Goal: Book appointment/travel/reservation

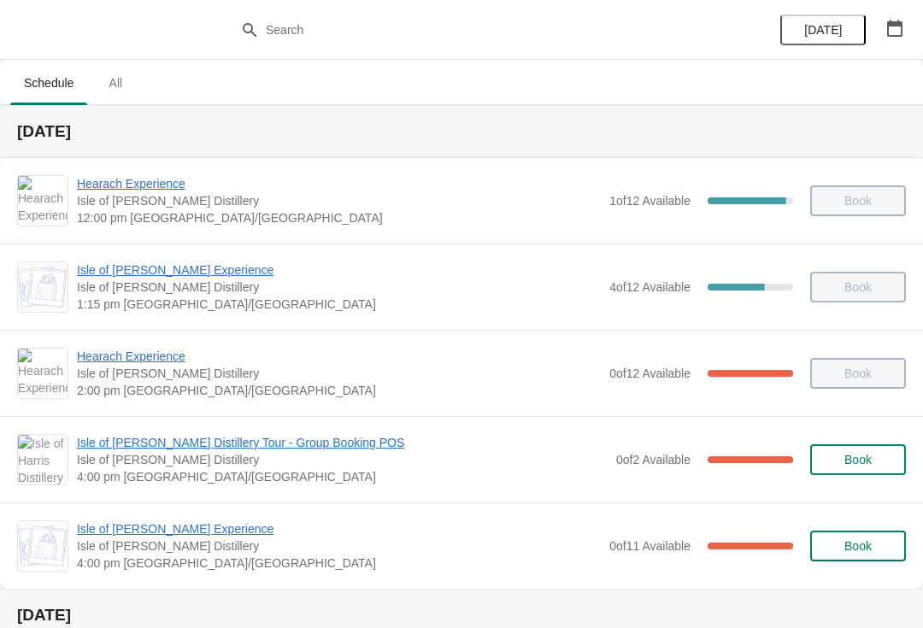
click at [124, 530] on span "Isle of [PERSON_NAME] Experience" at bounding box center [339, 528] width 524 height 17
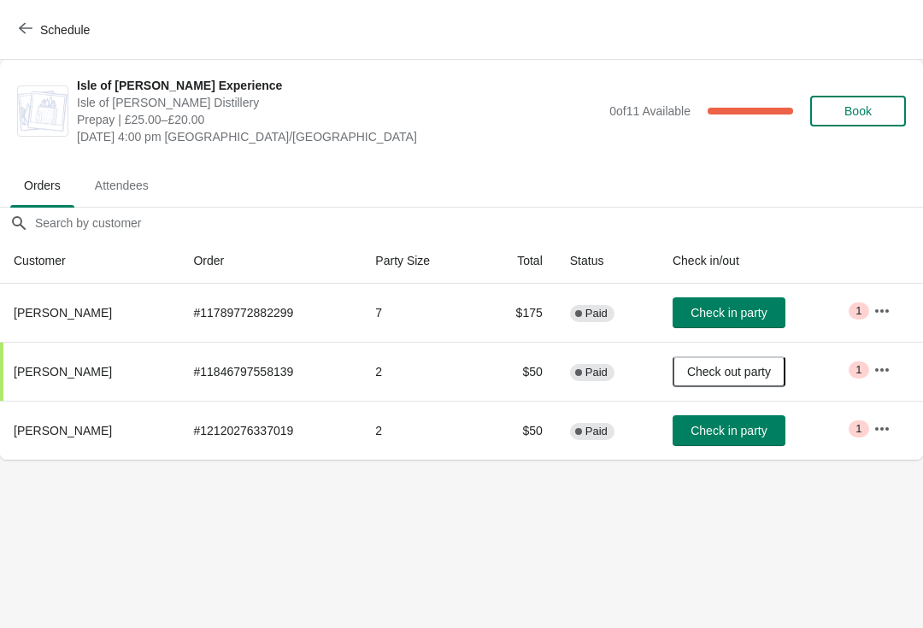
click at [720, 323] on button "Check in party" at bounding box center [728, 312] width 113 height 31
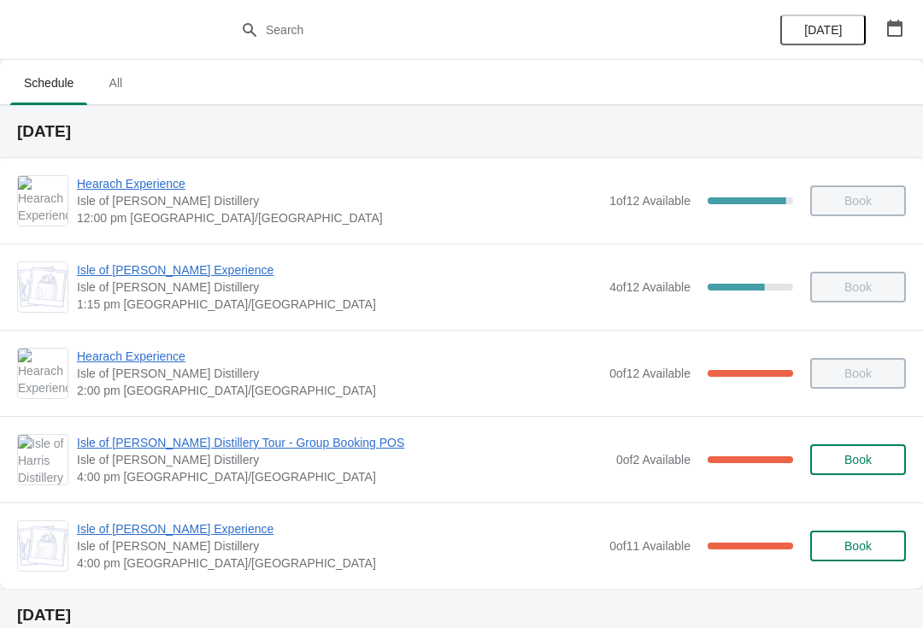
click at [869, 540] on span "Book" at bounding box center [857, 546] width 27 height 14
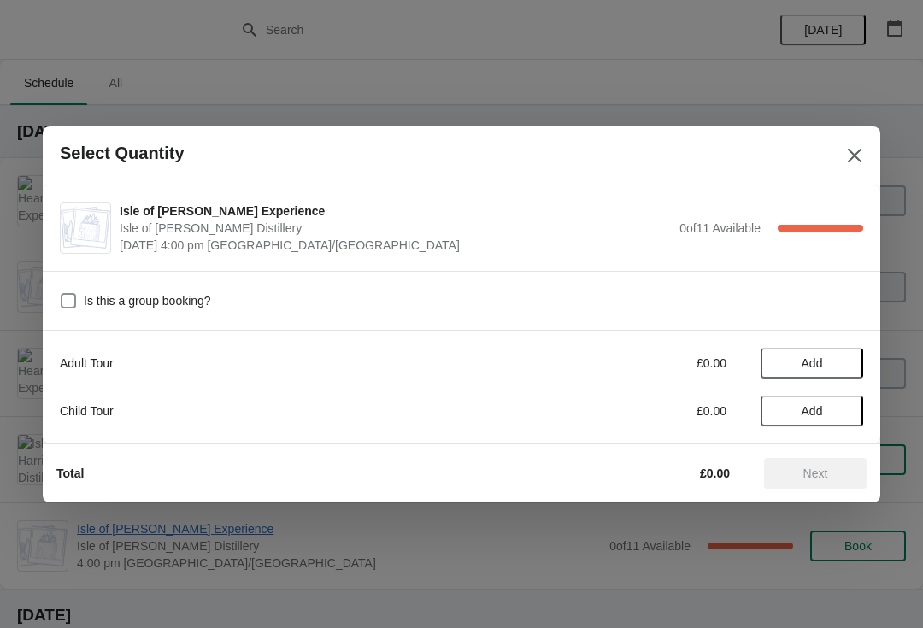
click at [598, 63] on div at bounding box center [461, 314] width 923 height 628
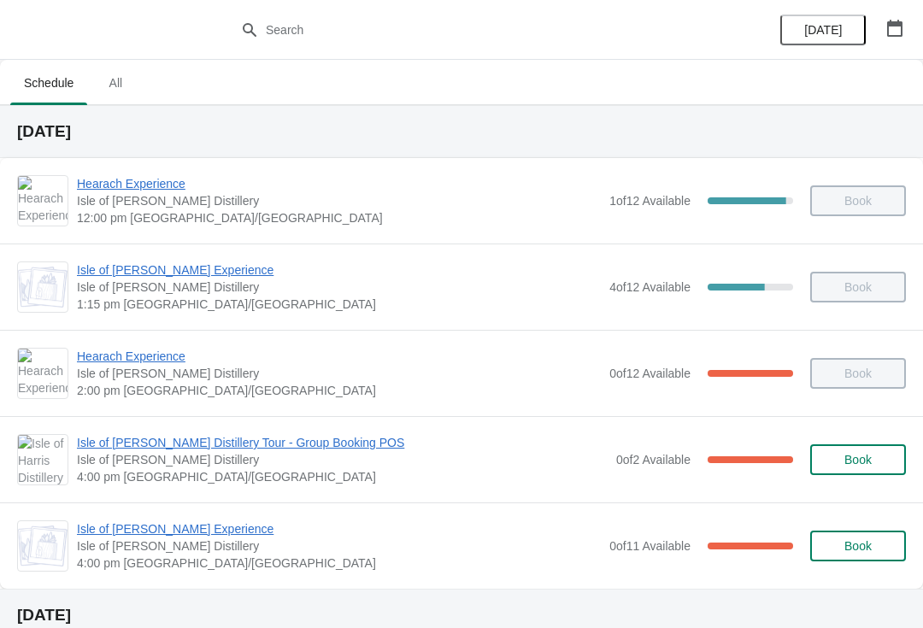
click at [135, 537] on span "Isle of [PERSON_NAME] Experience" at bounding box center [339, 528] width 524 height 17
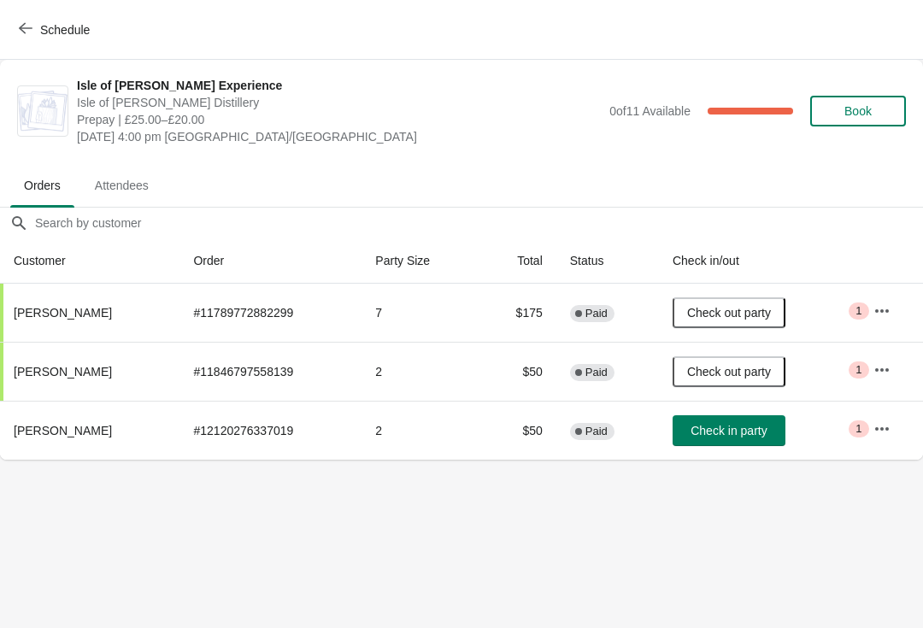
click at [33, 23] on span "Schedule" at bounding box center [55, 29] width 67 height 16
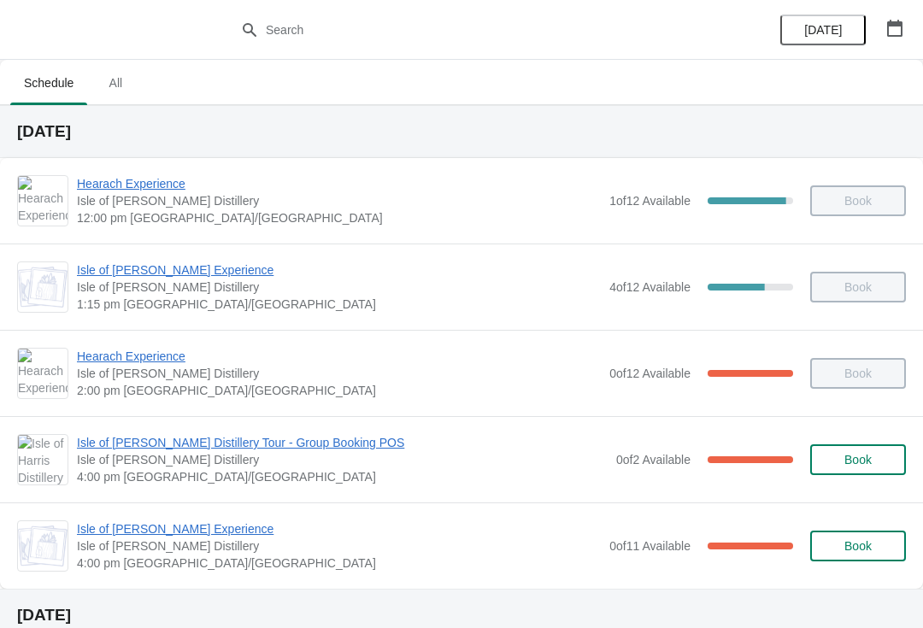
click at [128, 449] on span "Isle of [PERSON_NAME] Distillery Tour - Group Booking POS" at bounding box center [342, 442] width 531 height 17
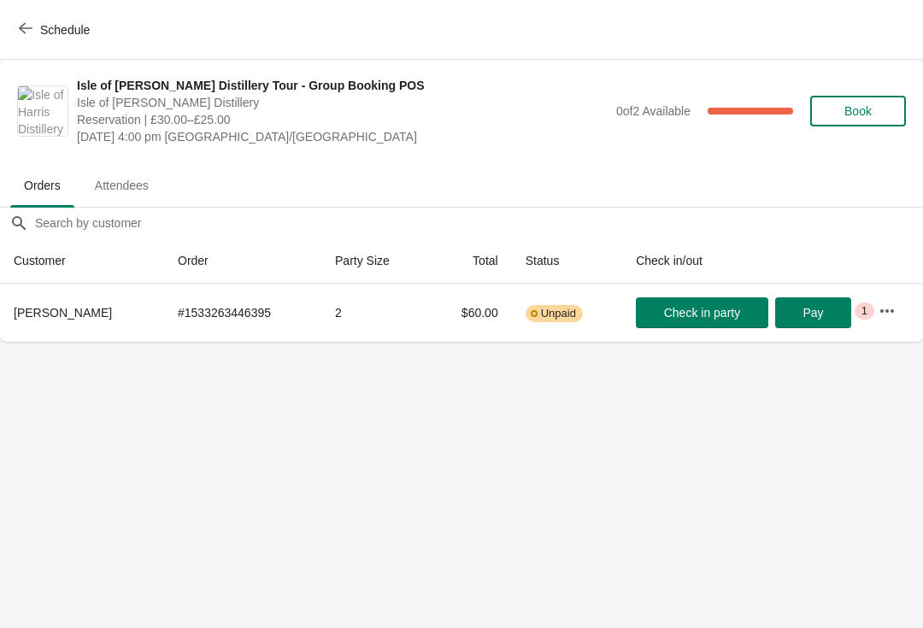
click at [38, 34] on span "Schedule" at bounding box center [55, 29] width 67 height 16
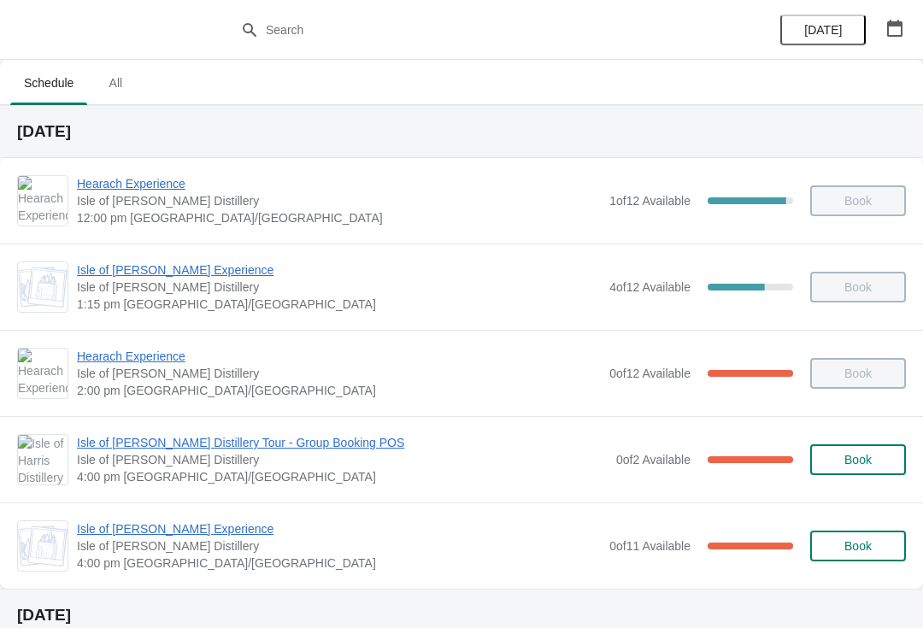
click at [161, 532] on span "Isle of [PERSON_NAME] Experience" at bounding box center [339, 528] width 524 height 17
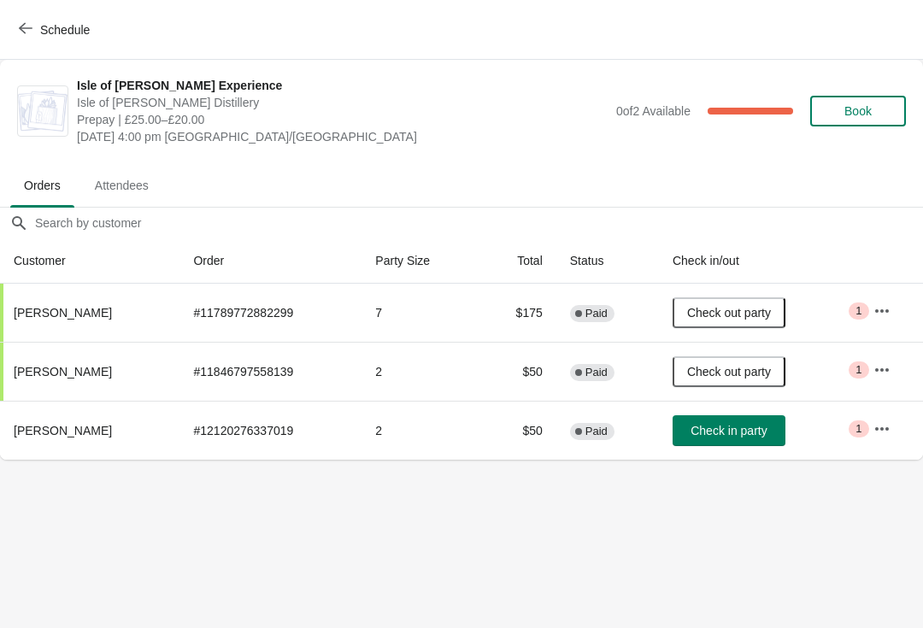
click at [16, 30] on button "Schedule" at bounding box center [56, 30] width 95 height 31
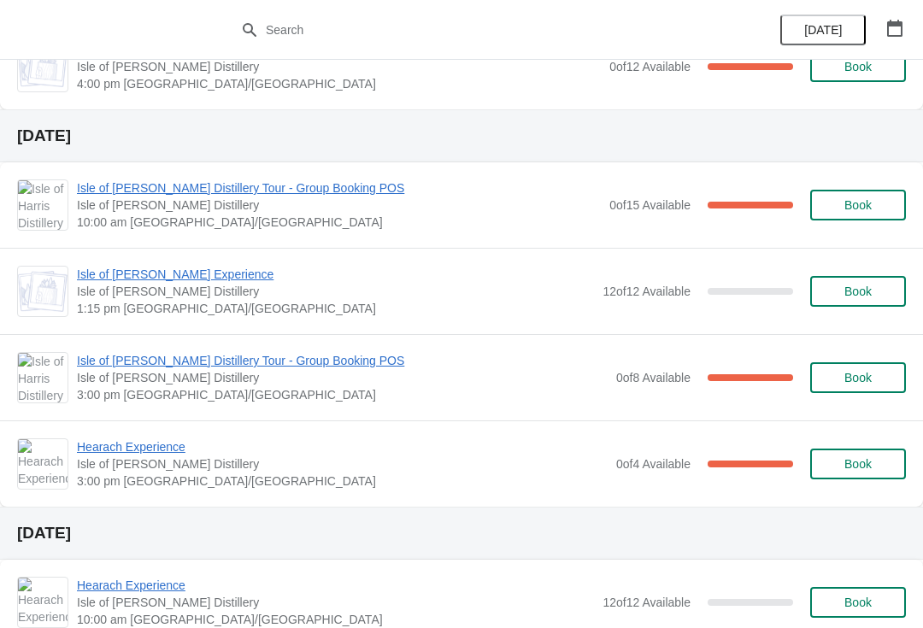
scroll to position [792, 0]
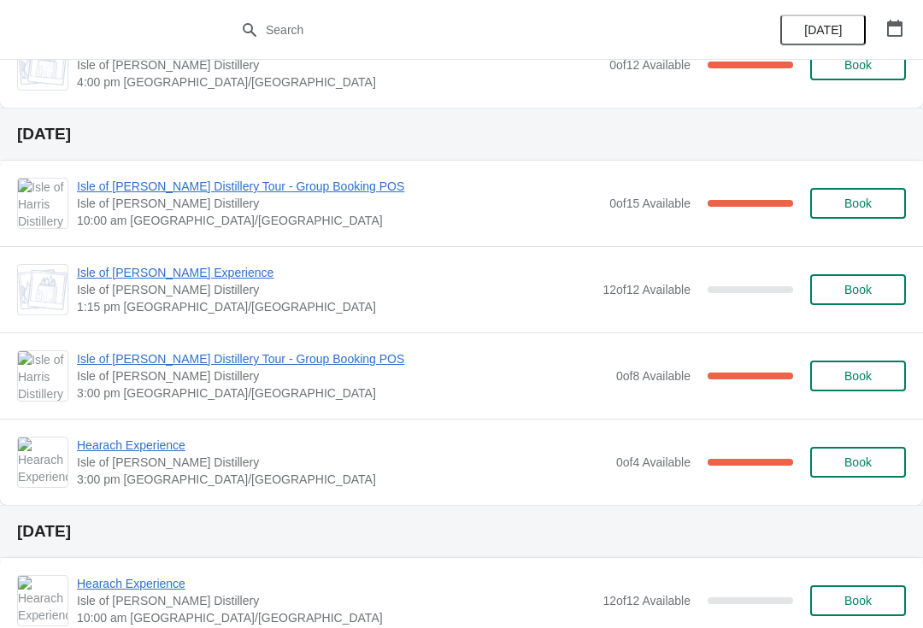
click at [130, 280] on span "Isle of [PERSON_NAME] Experience" at bounding box center [335, 272] width 517 height 17
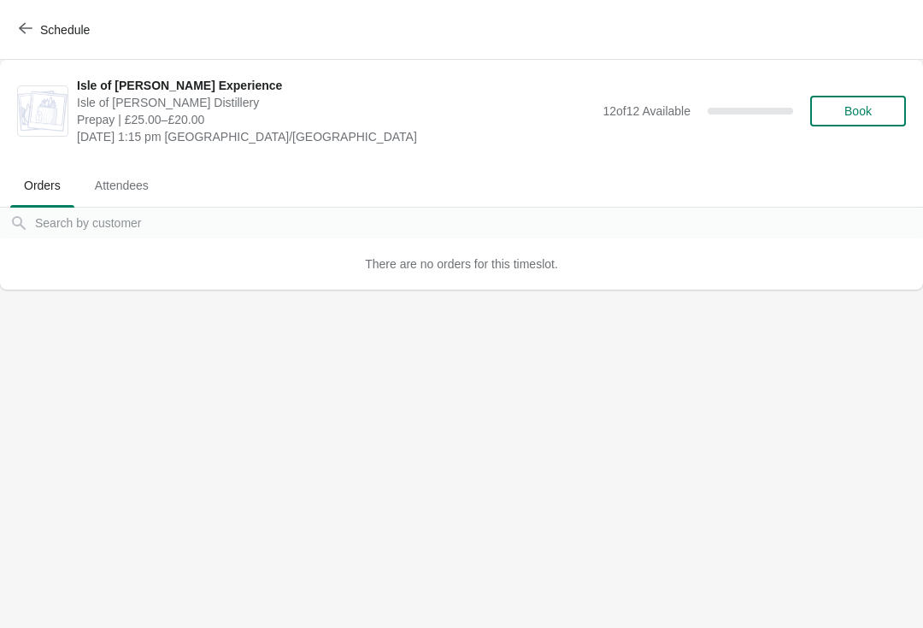
click at [866, 119] on button "Book" at bounding box center [858, 111] width 96 height 31
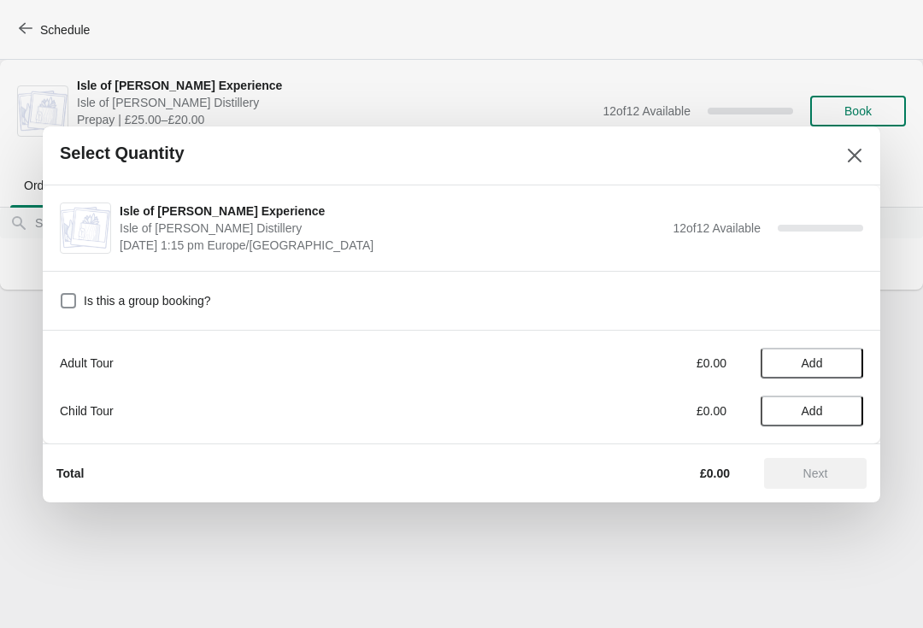
click at [809, 357] on span "Add" at bounding box center [811, 363] width 21 height 14
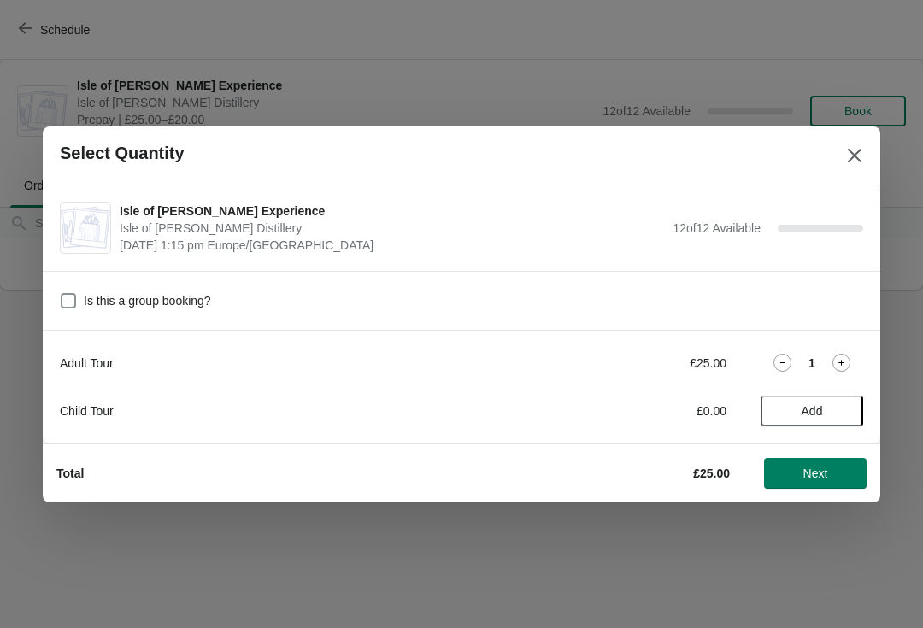
click at [847, 366] on icon at bounding box center [841, 363] width 18 height 18
click at [831, 460] on button "Next" at bounding box center [815, 473] width 103 height 31
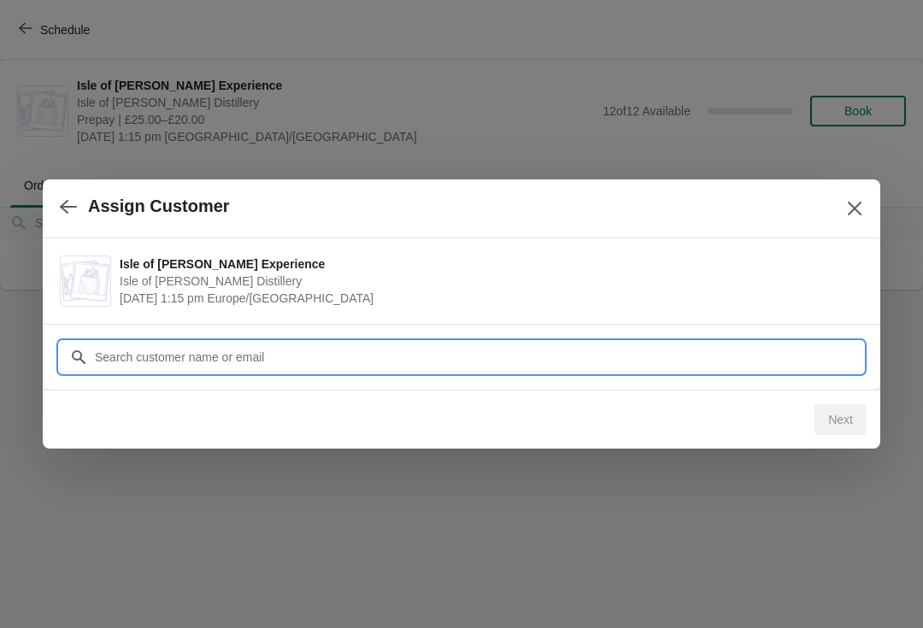
click at [446, 290] on div "Assign Customer Isle of Harris Gin Experience Isle of Harris Distillery Septemb…" at bounding box center [461, 290] width 923 height 0
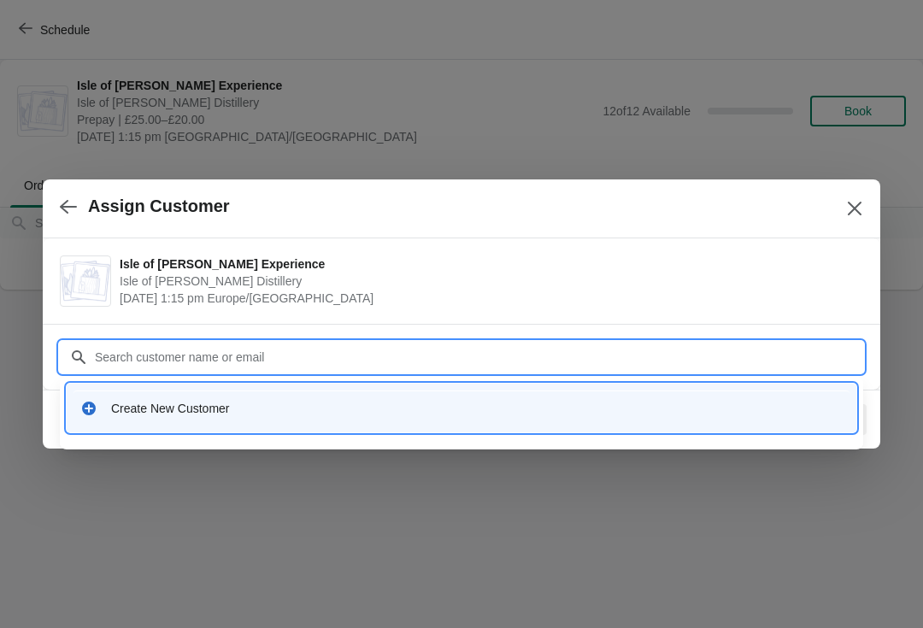
click at [215, 413] on div "Create New Customer" at bounding box center [476, 408] width 731 height 17
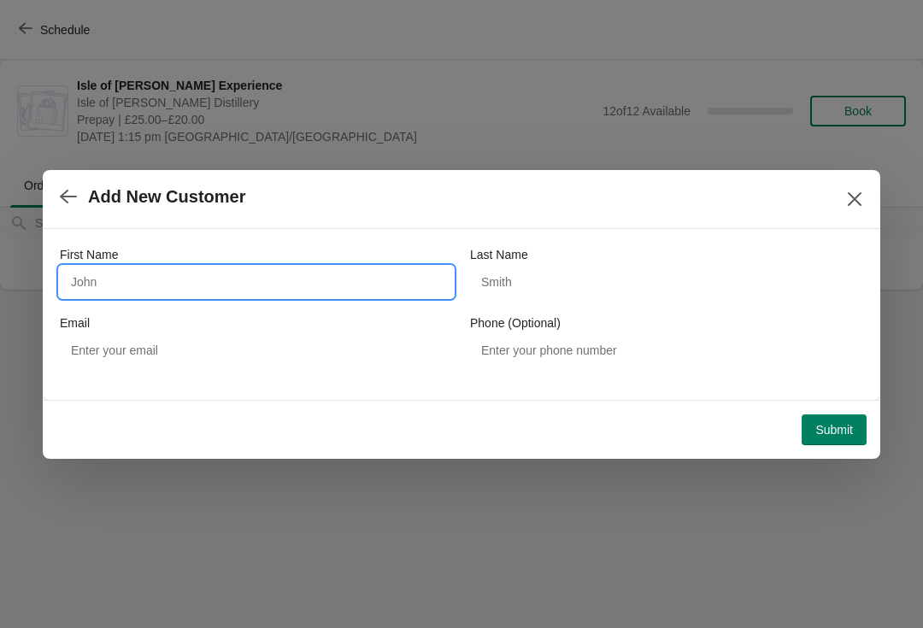
click at [181, 284] on input "First Name" at bounding box center [256, 282] width 393 height 31
type input "Jamie"
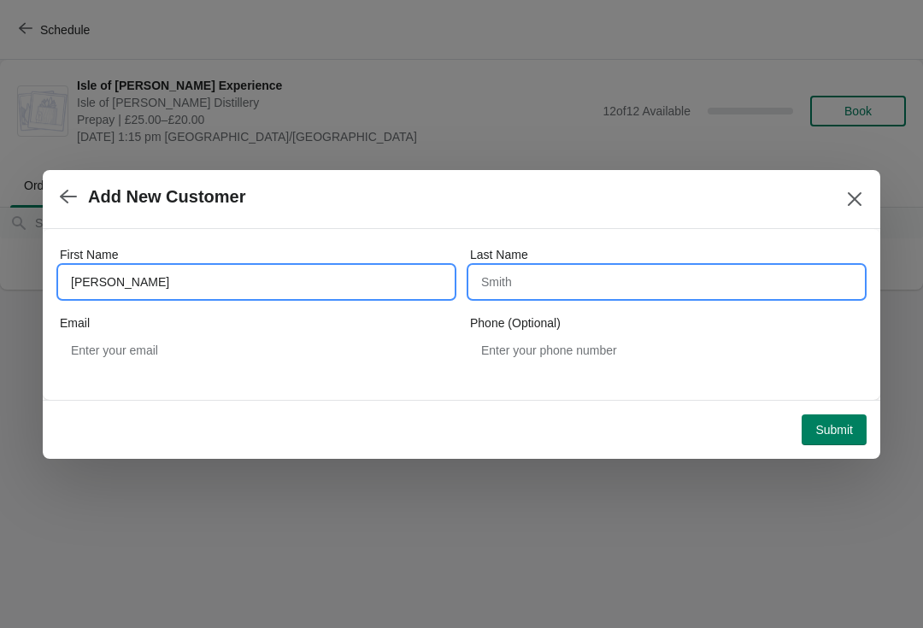
click at [598, 282] on input "Last Name" at bounding box center [666, 282] width 393 height 31
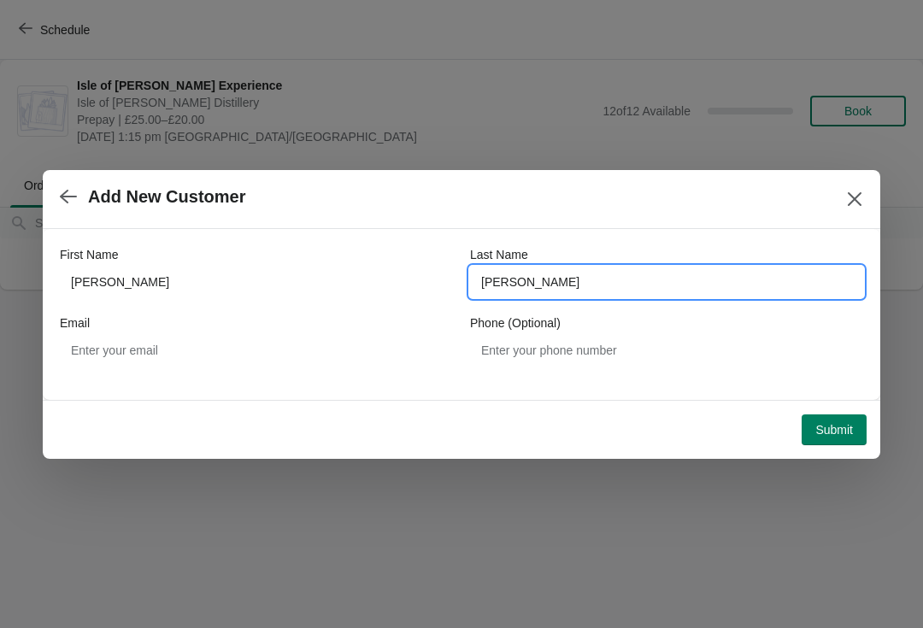
type input "Robertson"
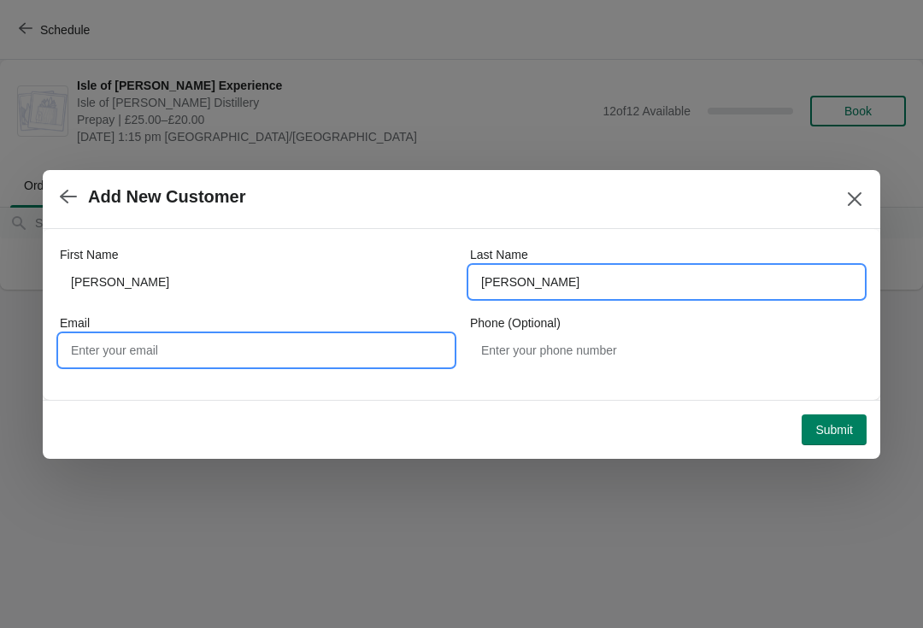
click at [240, 341] on input "Email" at bounding box center [256, 350] width 393 height 31
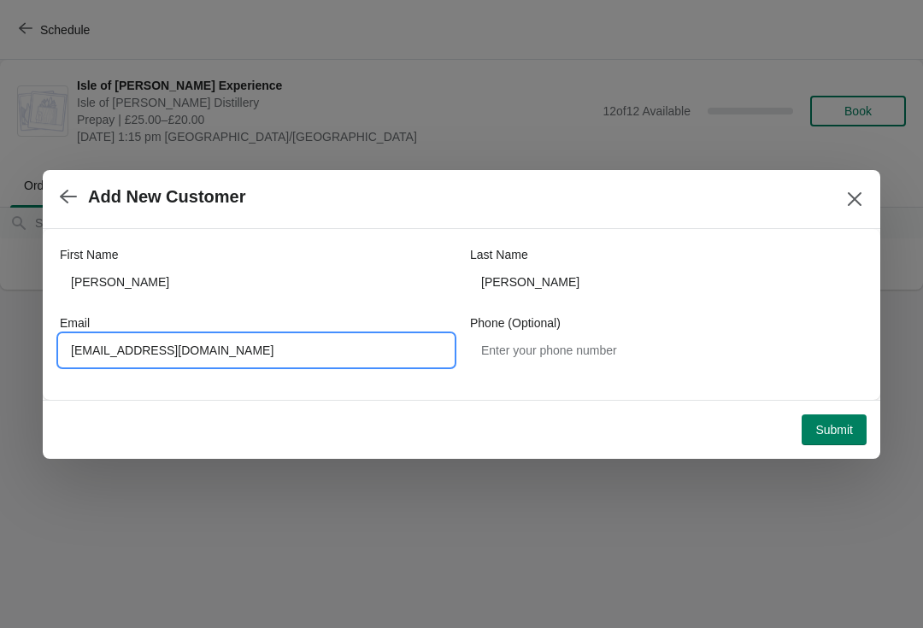
type input "Jamie_robertson2006@hotmail.com"
click at [850, 435] on span "Submit" at bounding box center [834, 430] width 38 height 14
